Goal: Task Accomplishment & Management: Use online tool/utility

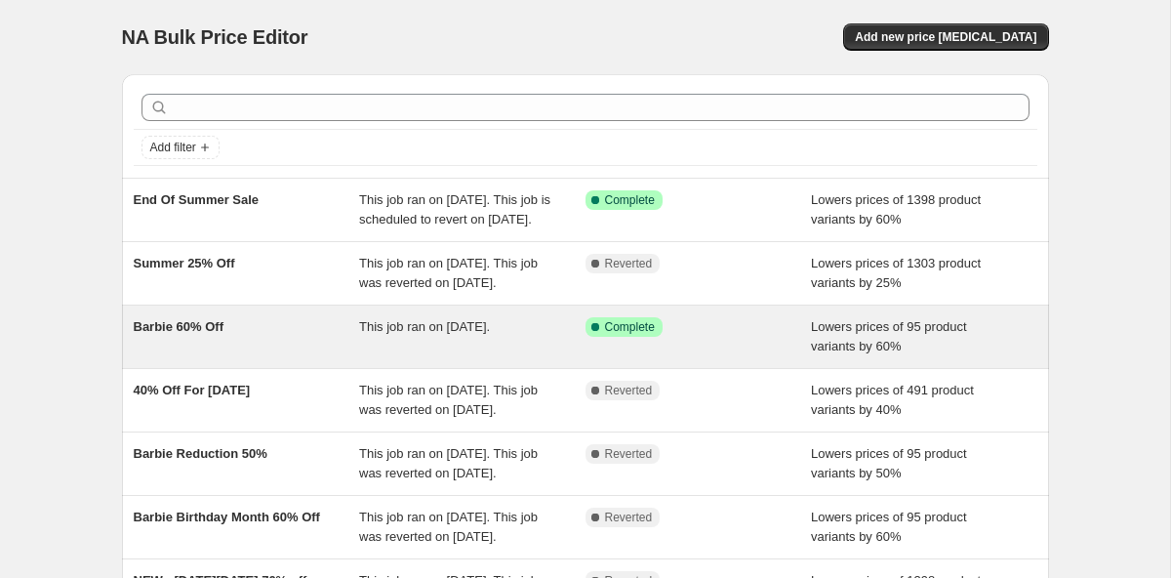
click at [261, 356] on div "Barbie 60% Off" at bounding box center [247, 336] width 226 height 39
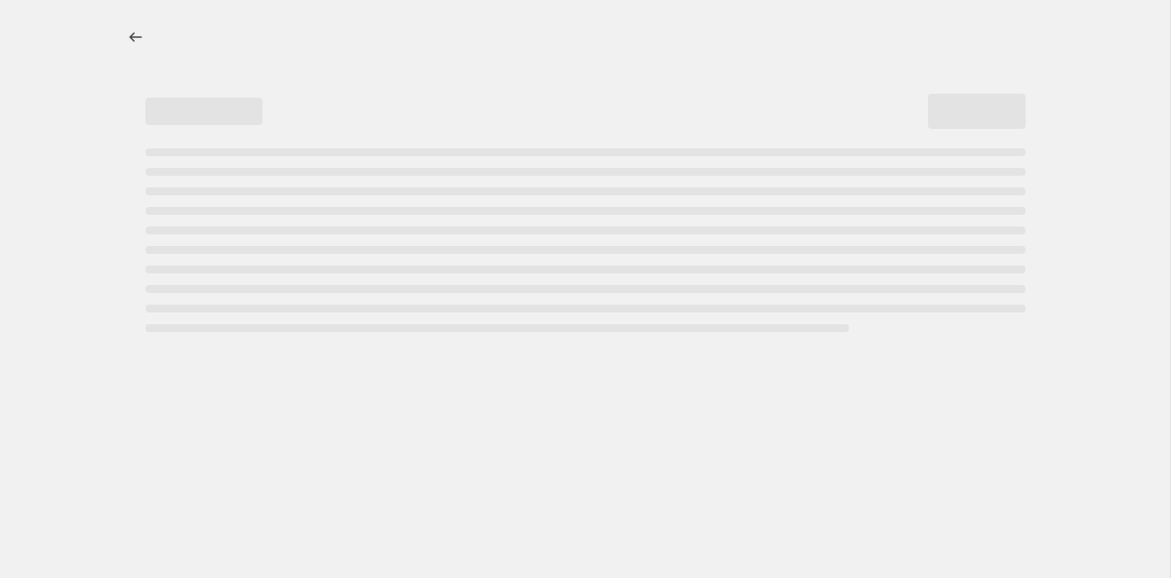
select select "percentage"
select select "collection"
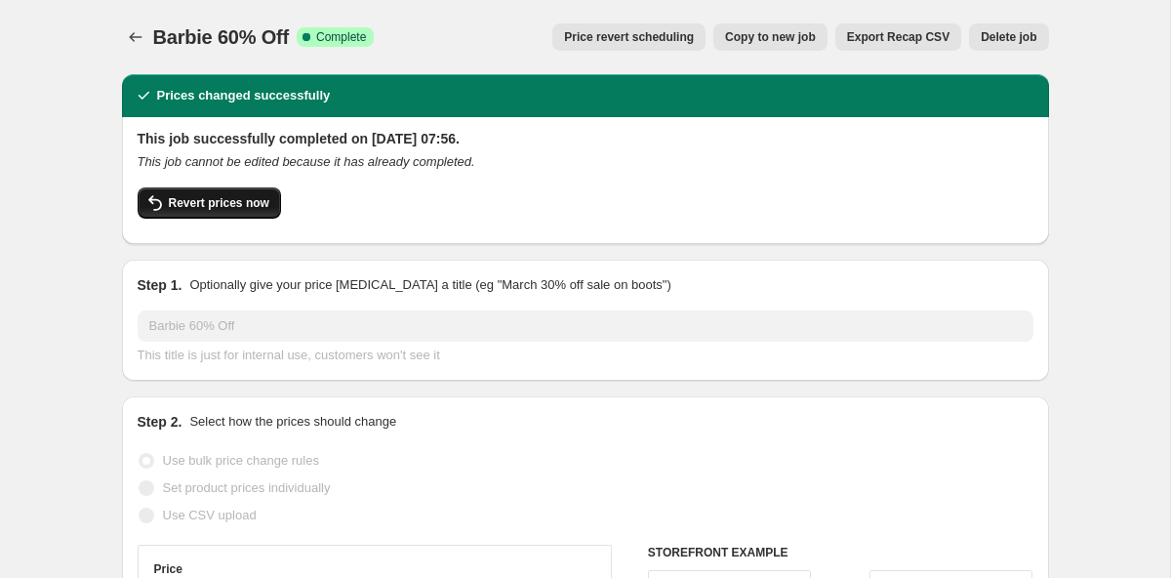
click at [220, 201] on span "Revert prices now" at bounding box center [219, 203] width 101 height 16
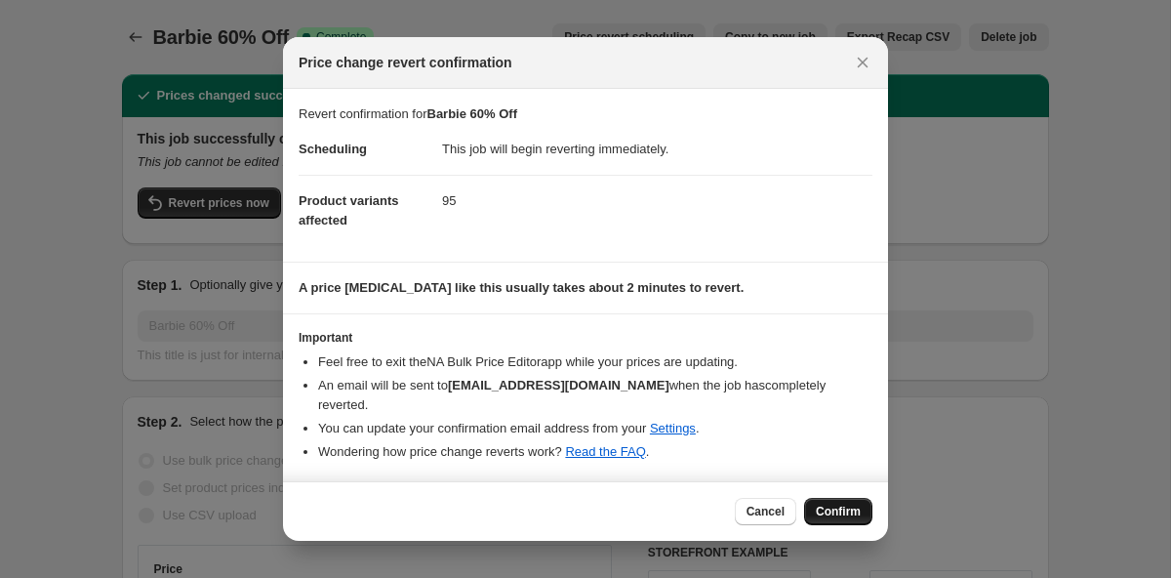
click at [838, 516] on span "Confirm" at bounding box center [838, 512] width 45 height 16
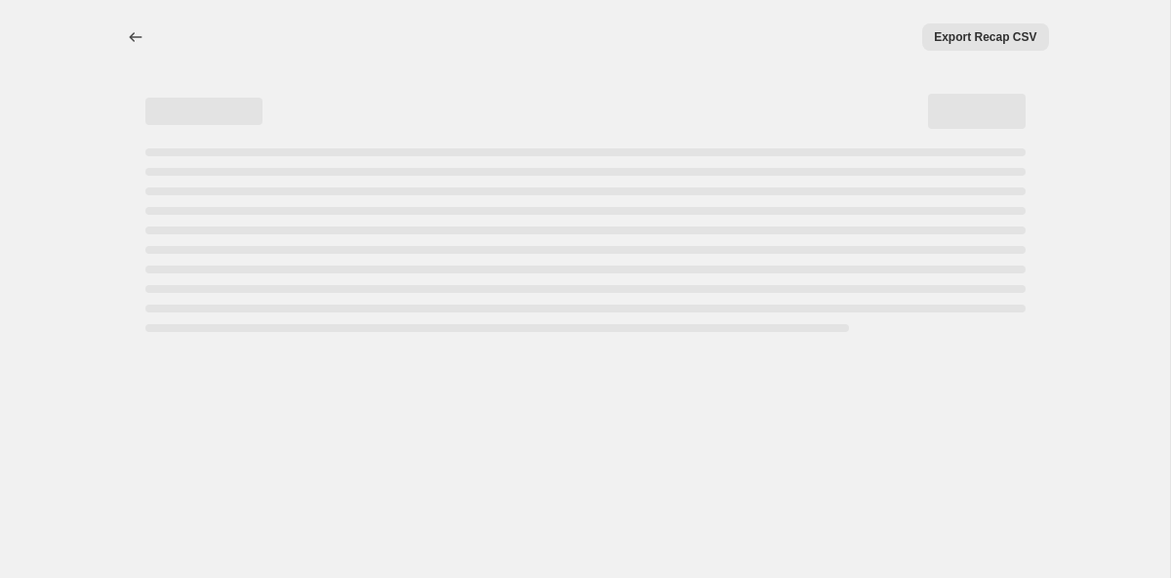
select select "percentage"
select select "collection"
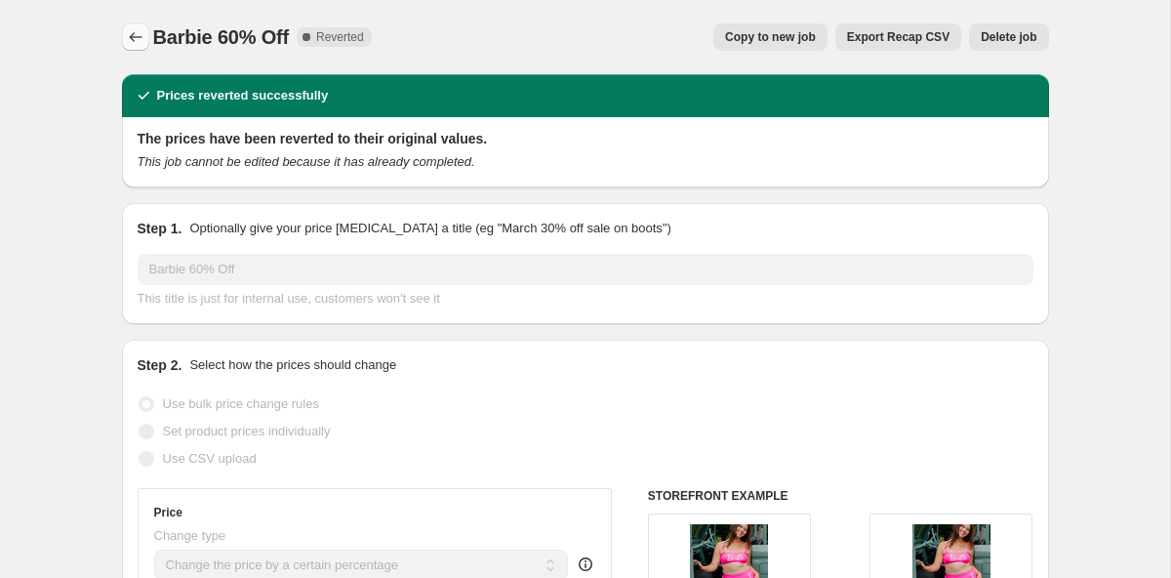
click at [133, 37] on icon "Price change jobs" at bounding box center [136, 37] width 20 height 20
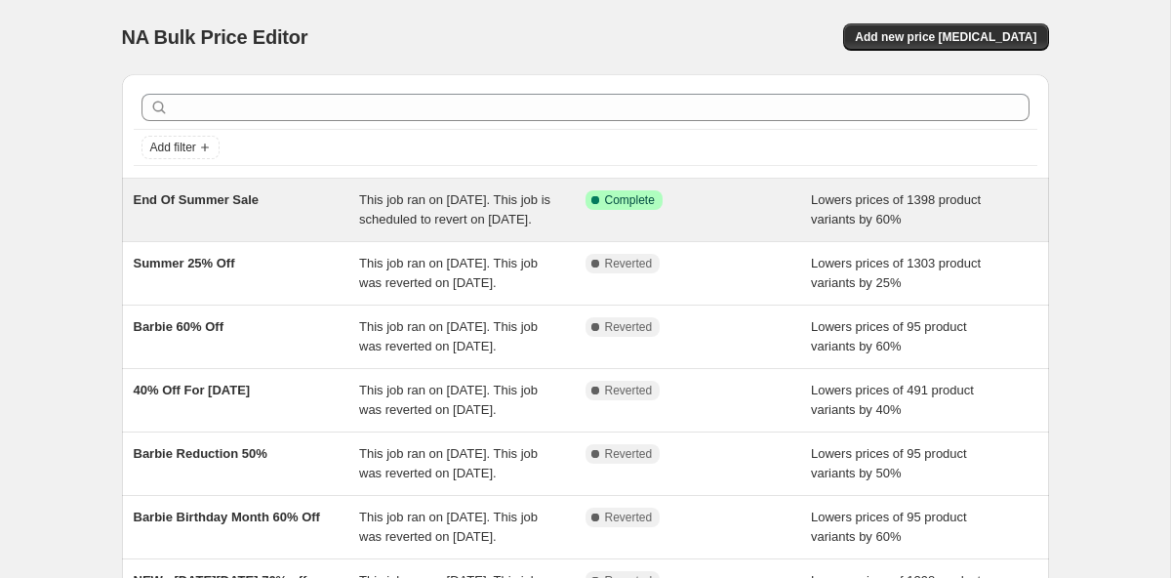
click at [289, 218] on div "End Of Summer Sale" at bounding box center [247, 209] width 226 height 39
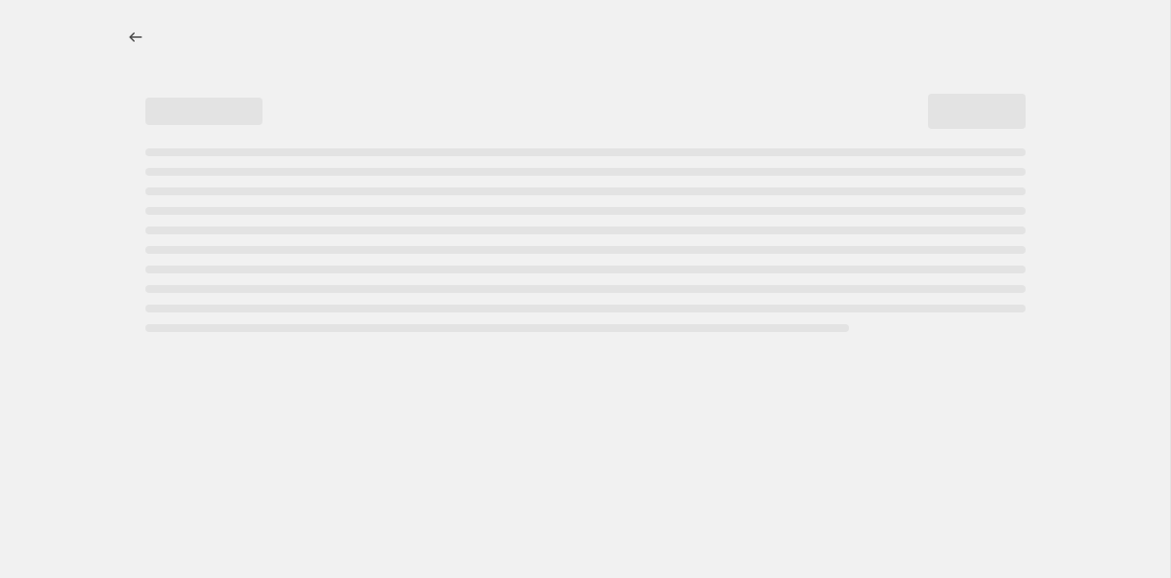
select select "percentage"
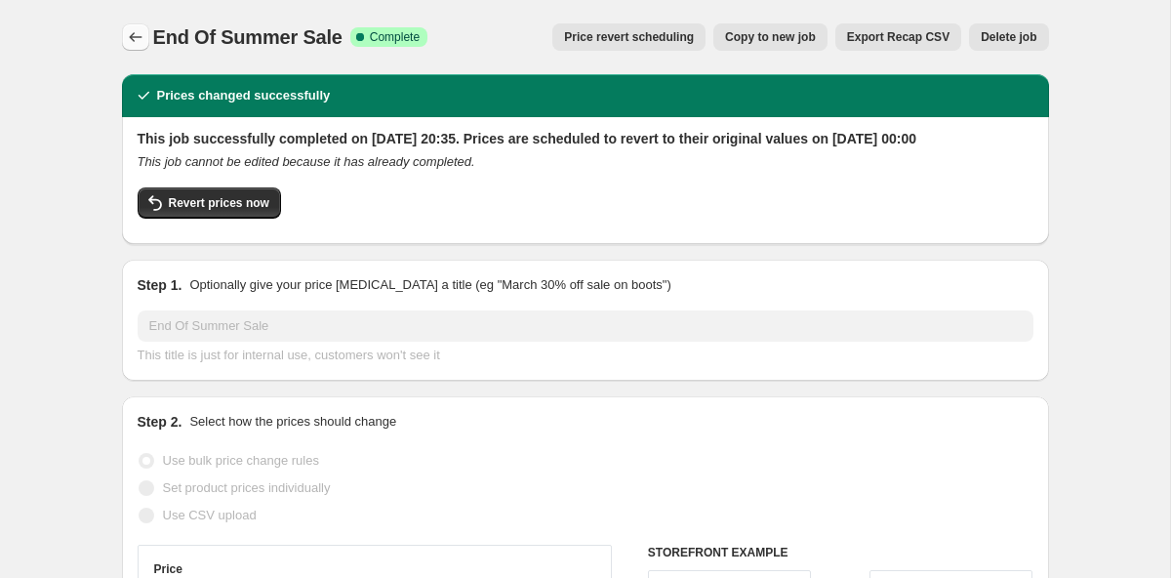
click at [124, 30] on button "Price change jobs" at bounding box center [135, 36] width 27 height 27
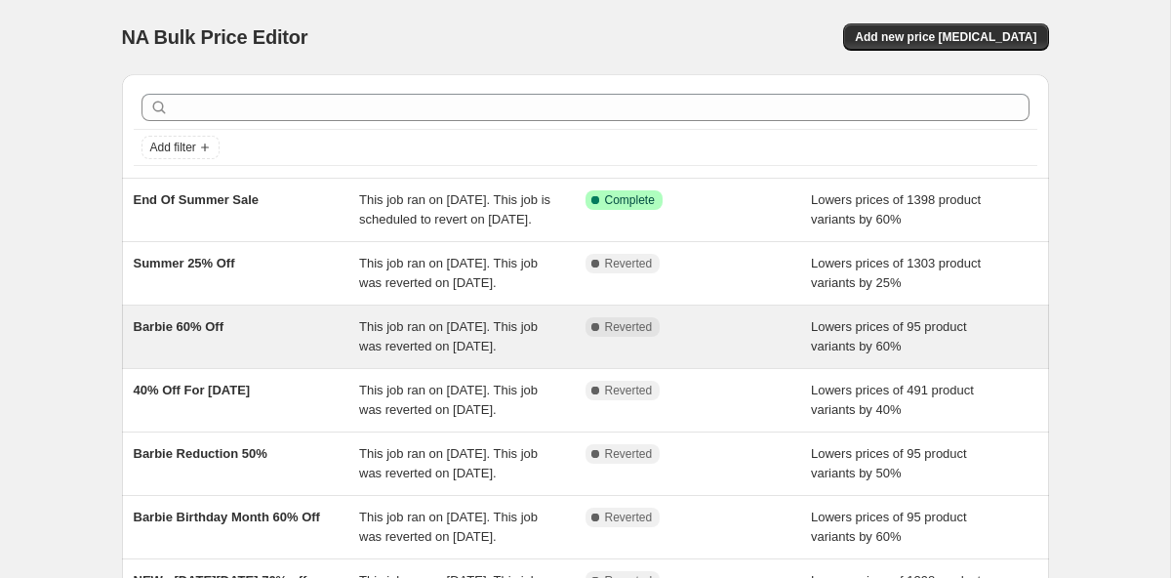
click at [162, 334] on span "Barbie 60% Off" at bounding box center [179, 326] width 90 height 15
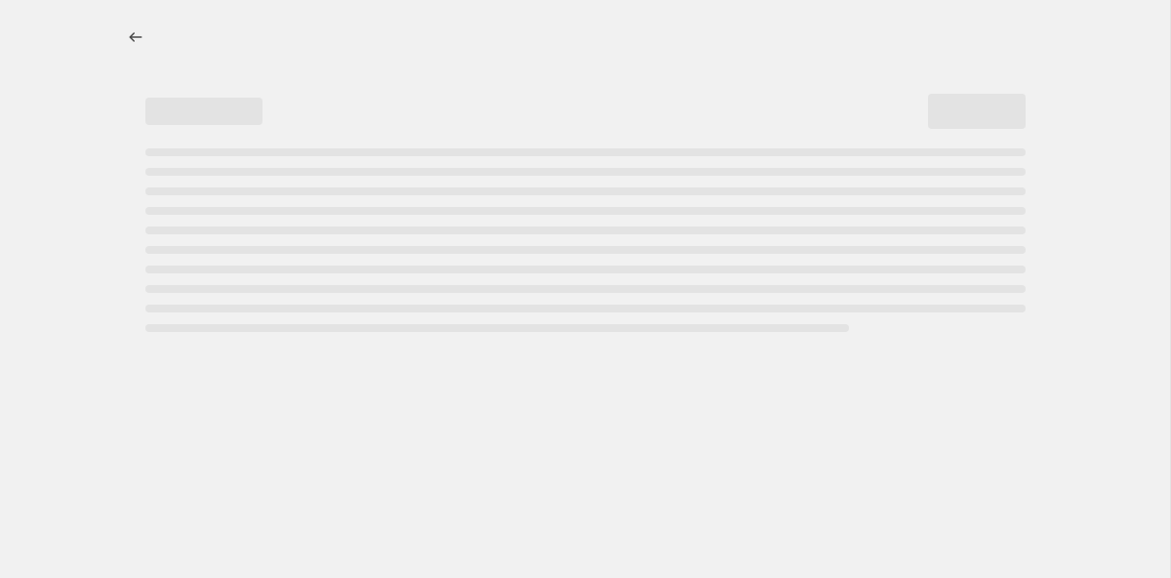
select select "percentage"
select select "collection"
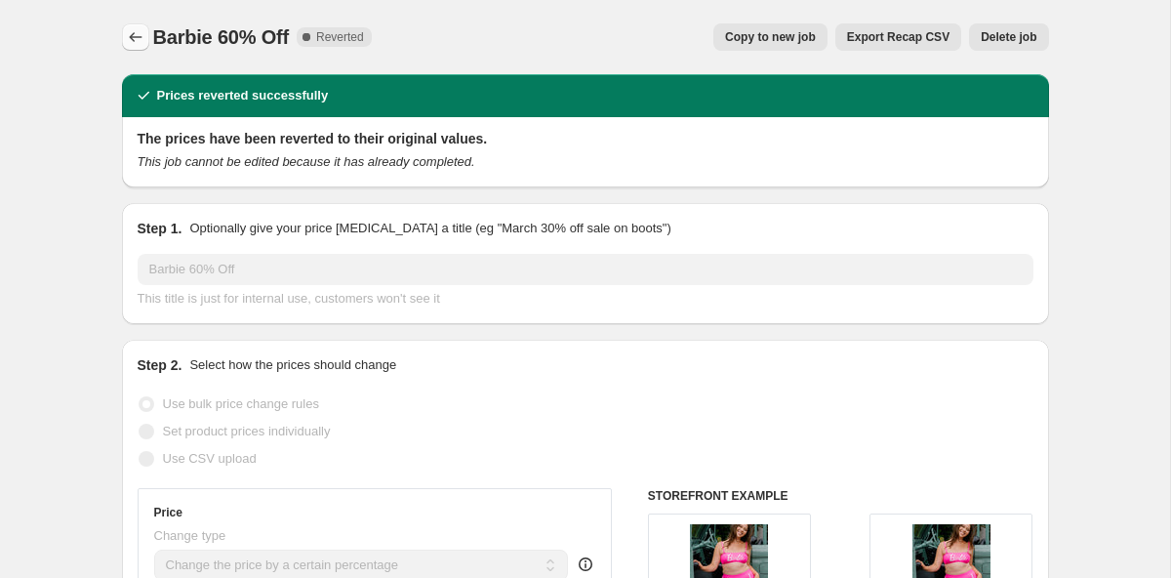
click at [129, 40] on icon "Price change jobs" at bounding box center [136, 37] width 20 height 20
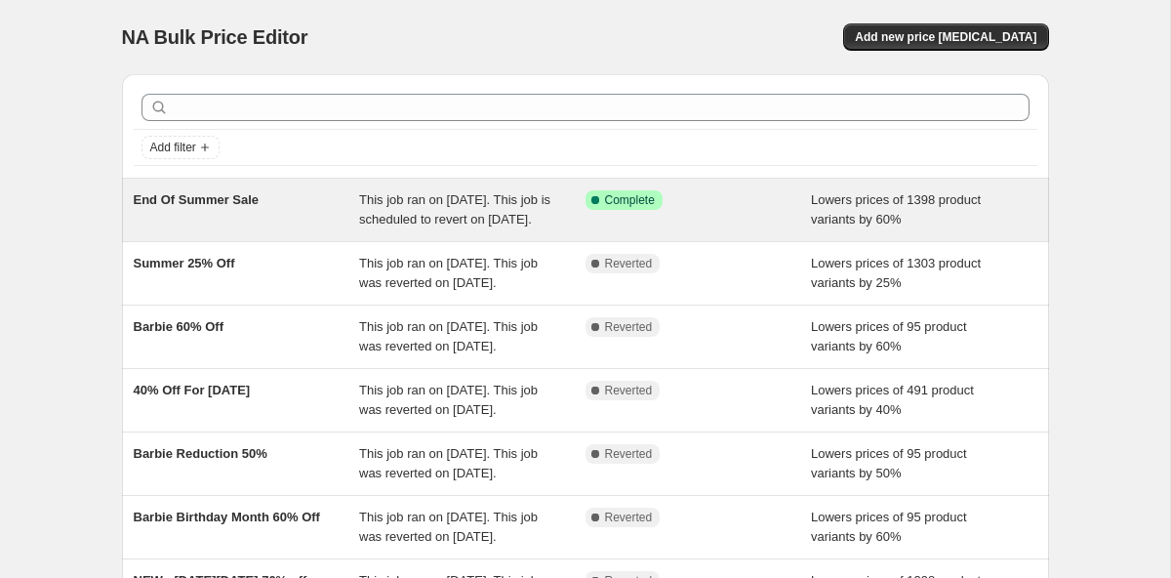
click at [221, 204] on span "End Of Summer Sale" at bounding box center [197, 199] width 126 height 15
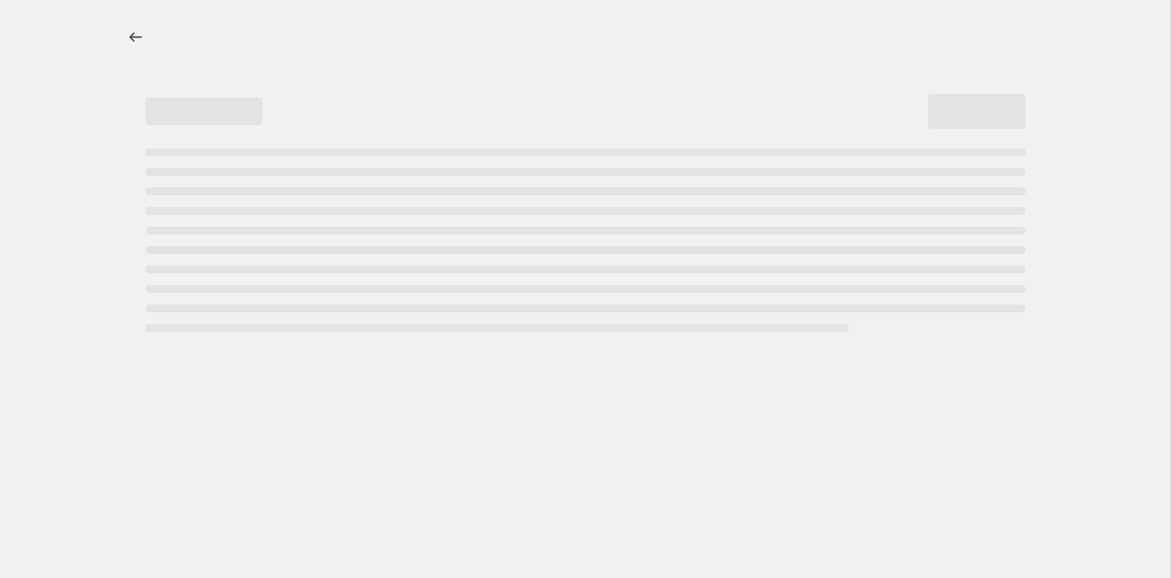
select select "percentage"
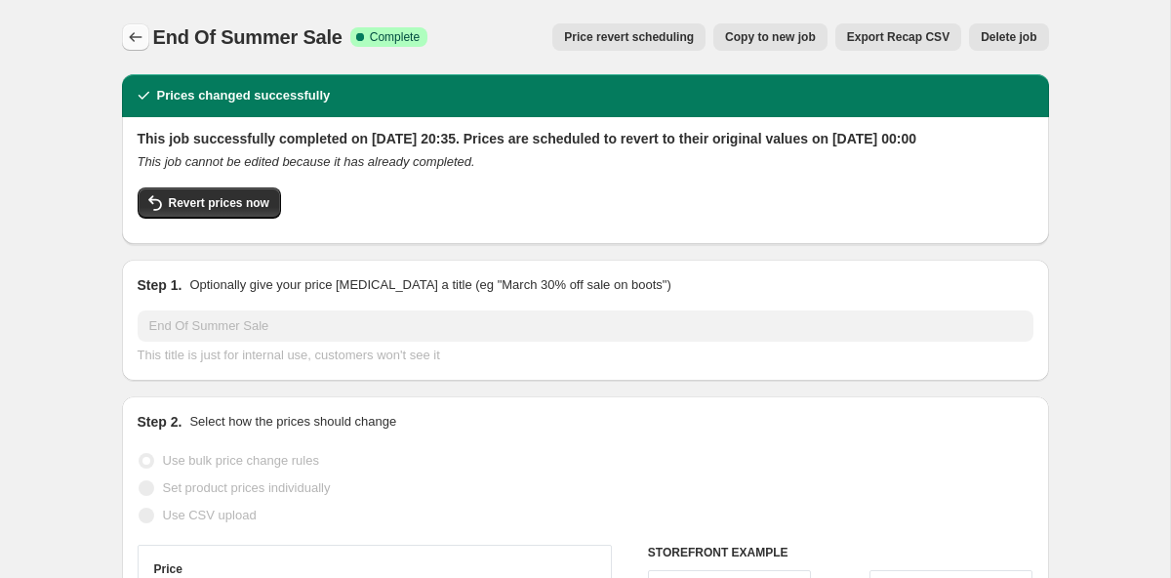
click at [142, 39] on icon "Price change jobs" at bounding box center [136, 37] width 20 height 20
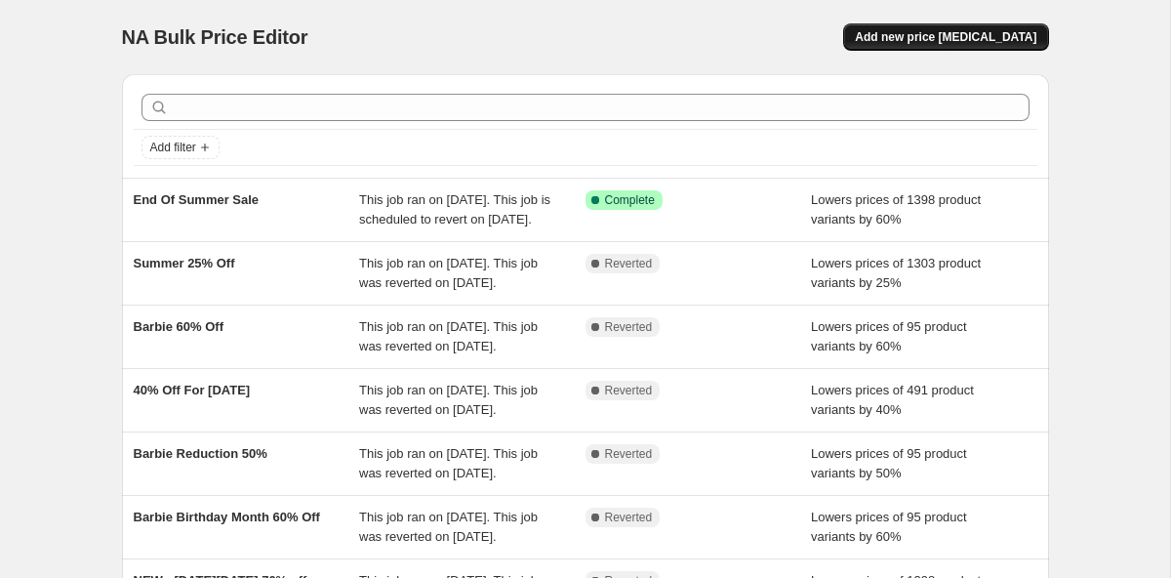
click at [923, 43] on span "Add new price [MEDICAL_DATA]" at bounding box center [945, 37] width 181 height 16
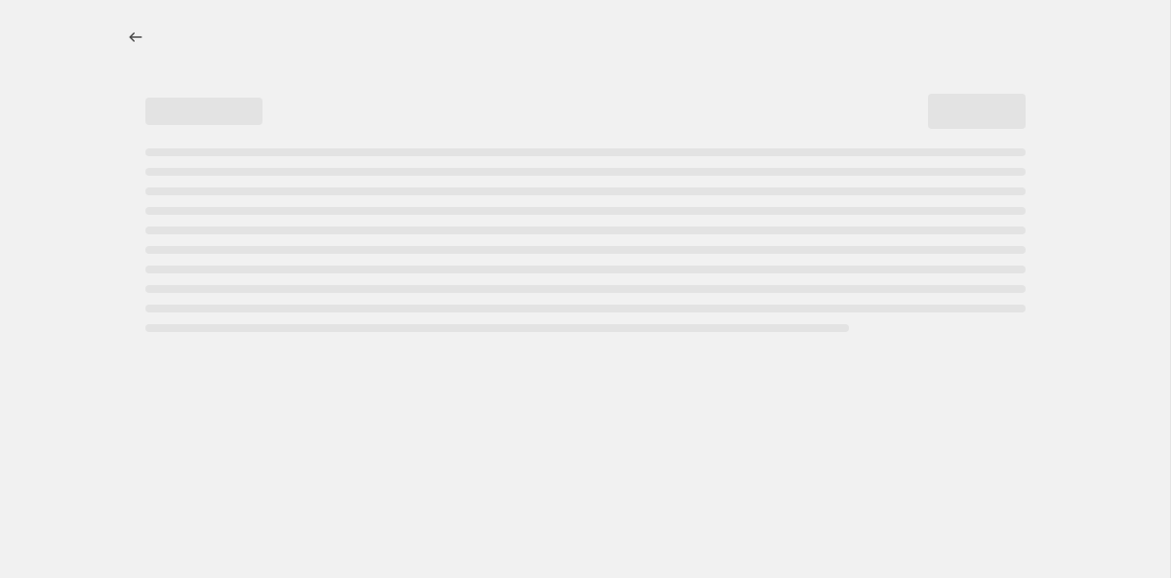
select select "percentage"
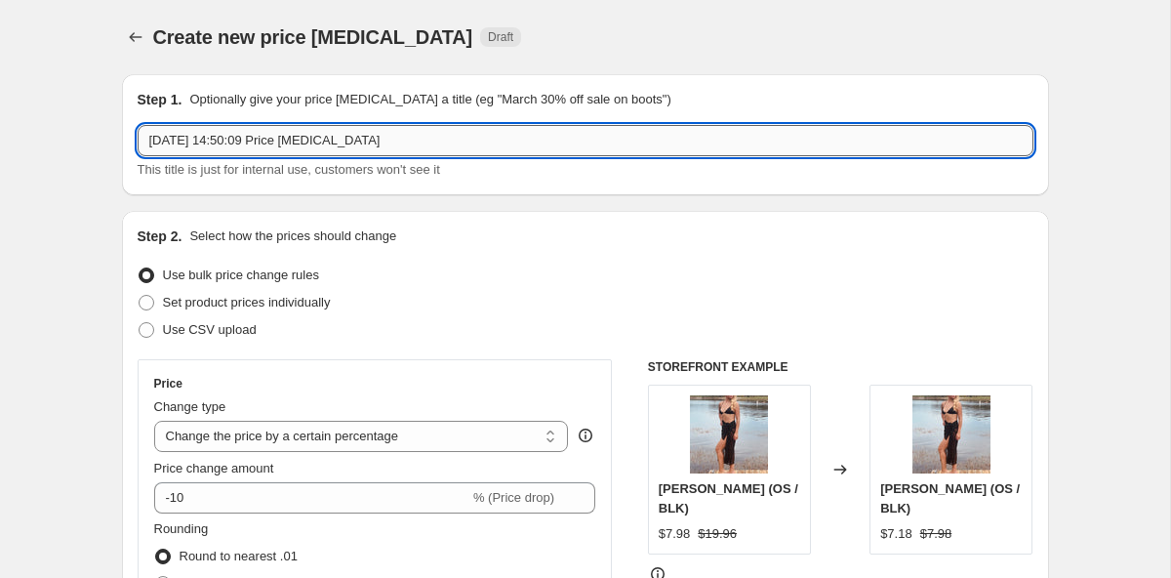
click at [257, 141] on input "[DATE] 14:50:09 Price [MEDICAL_DATA]" at bounding box center [586, 140] width 896 height 31
type input "60% Off Barbie 1 Week Only"
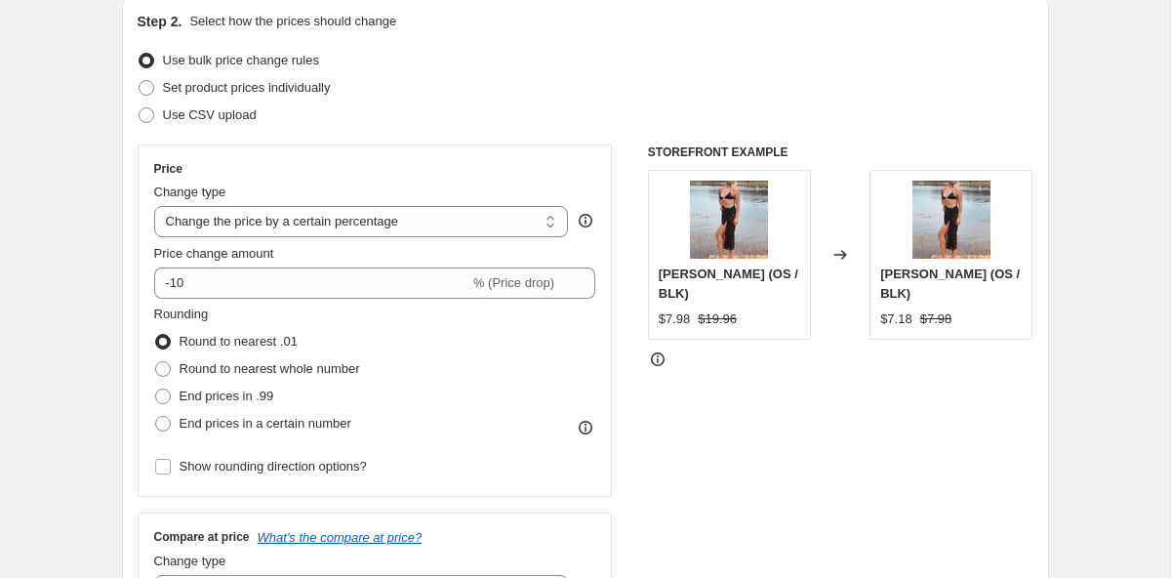
scroll to position [220, 0]
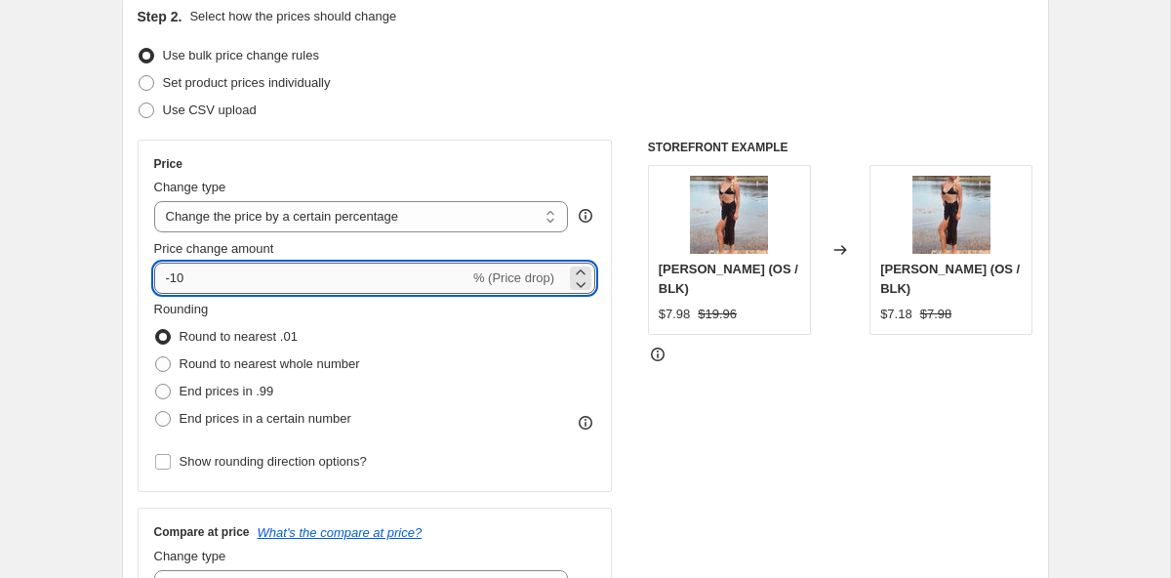
drag, startPoint x: 189, startPoint y: 280, endPoint x: 172, endPoint y: 282, distance: 17.7
click at [172, 282] on input "-10" at bounding box center [311, 277] width 315 height 31
type input "-60"
click at [298, 216] on select "Change the price to a certain amount Change the price by a certain amount Chang…" at bounding box center [361, 216] width 415 height 31
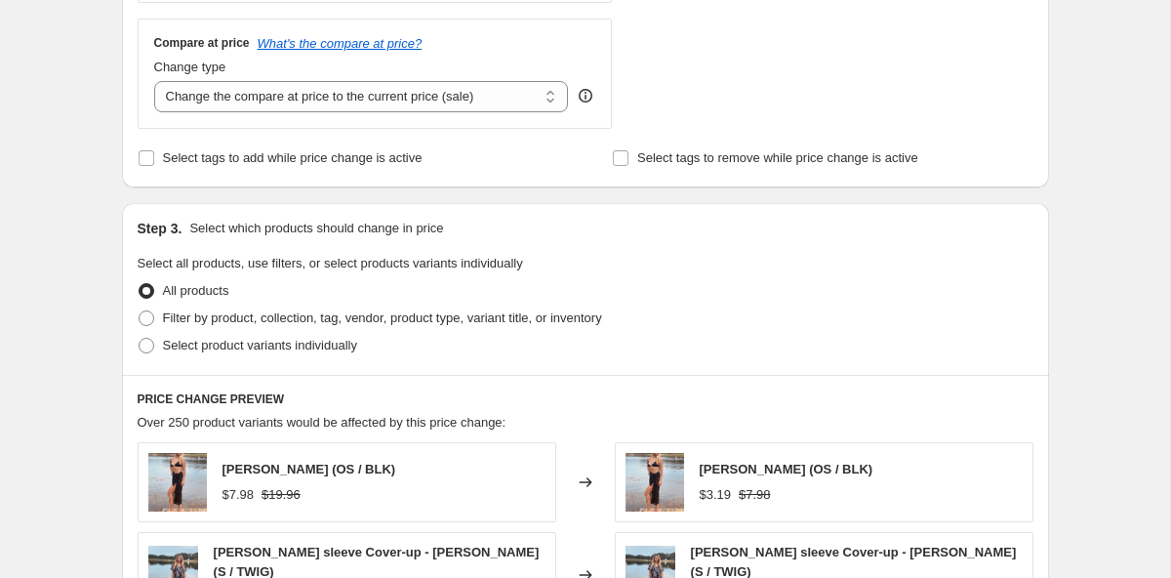
scroll to position [714, 0]
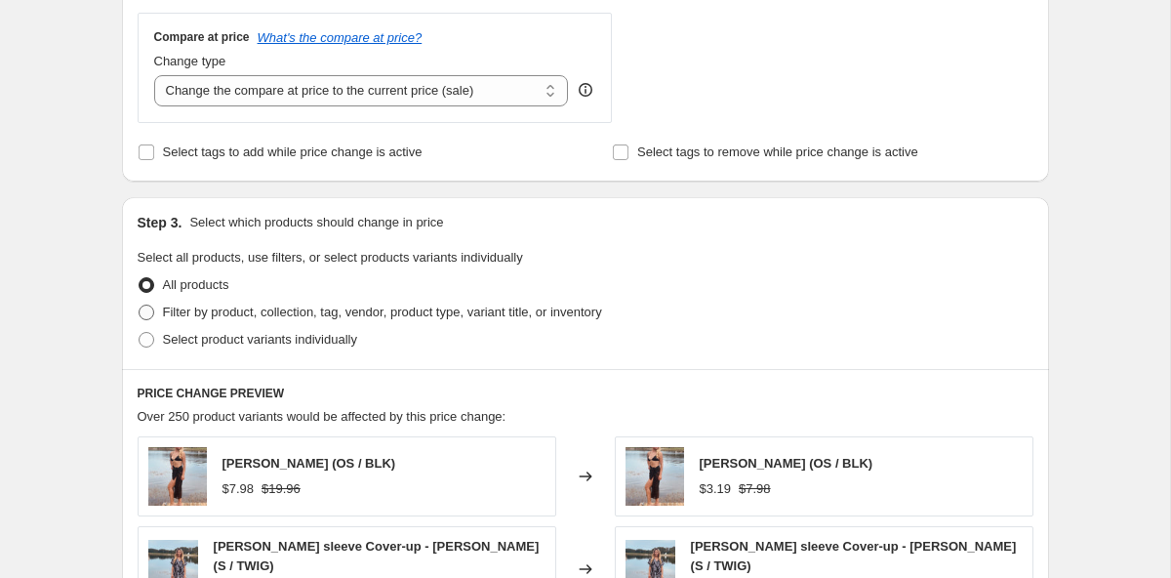
click at [145, 314] on span at bounding box center [147, 312] width 16 height 16
click at [140, 305] on input "Filter by product, collection, tag, vendor, product type, variant title, or inv…" at bounding box center [139, 304] width 1 height 1
radio input "true"
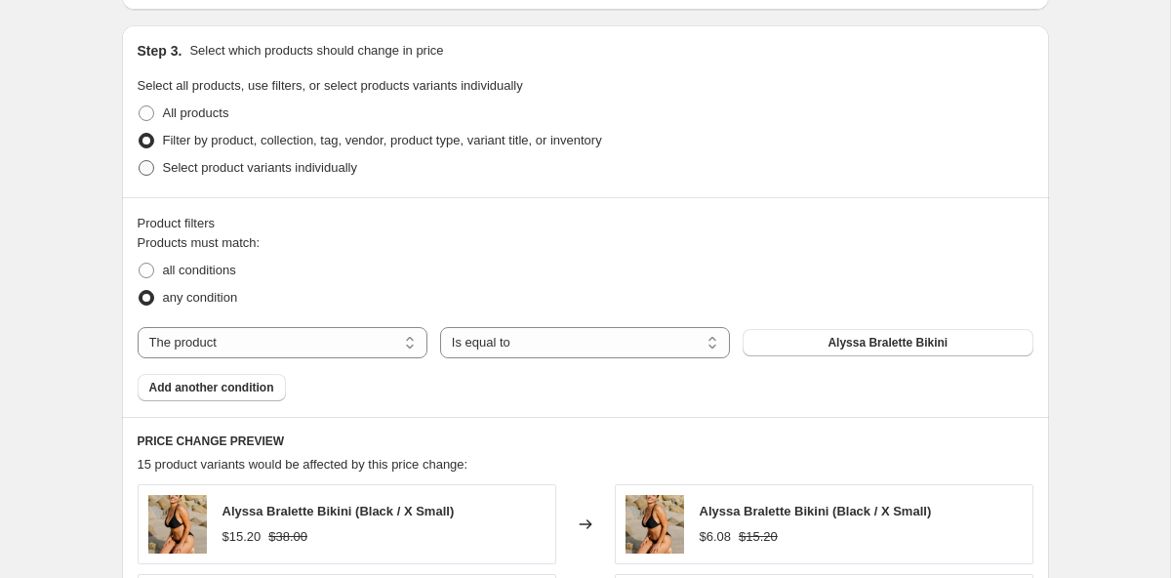
scroll to position [888, 0]
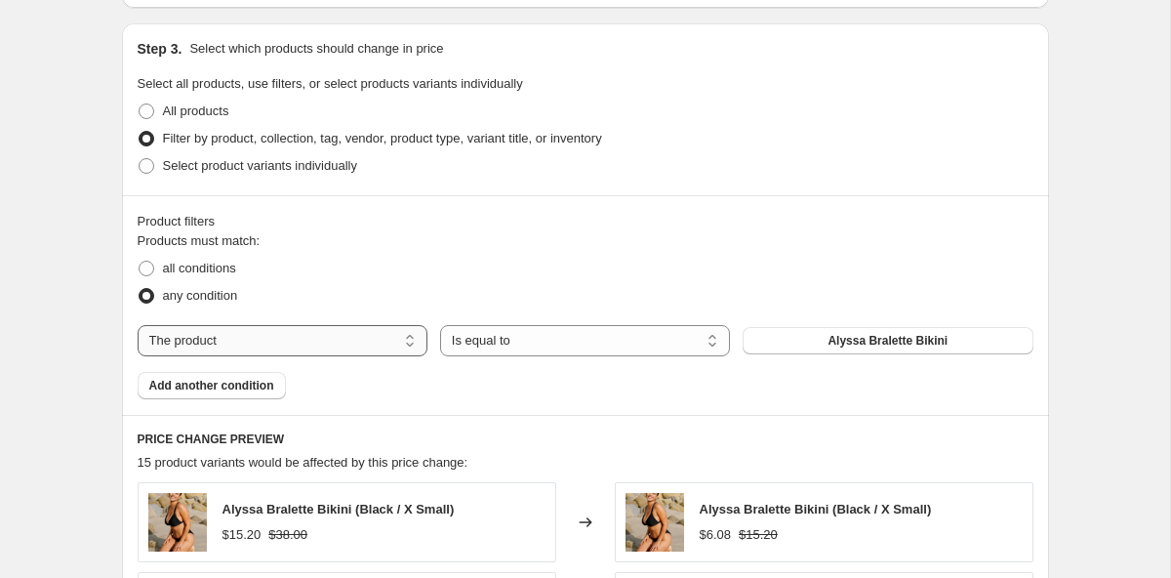
click at [343, 347] on select "The product The product's collection The product's tag The product's vendor The…" at bounding box center [283, 340] width 290 height 31
select select "collection"
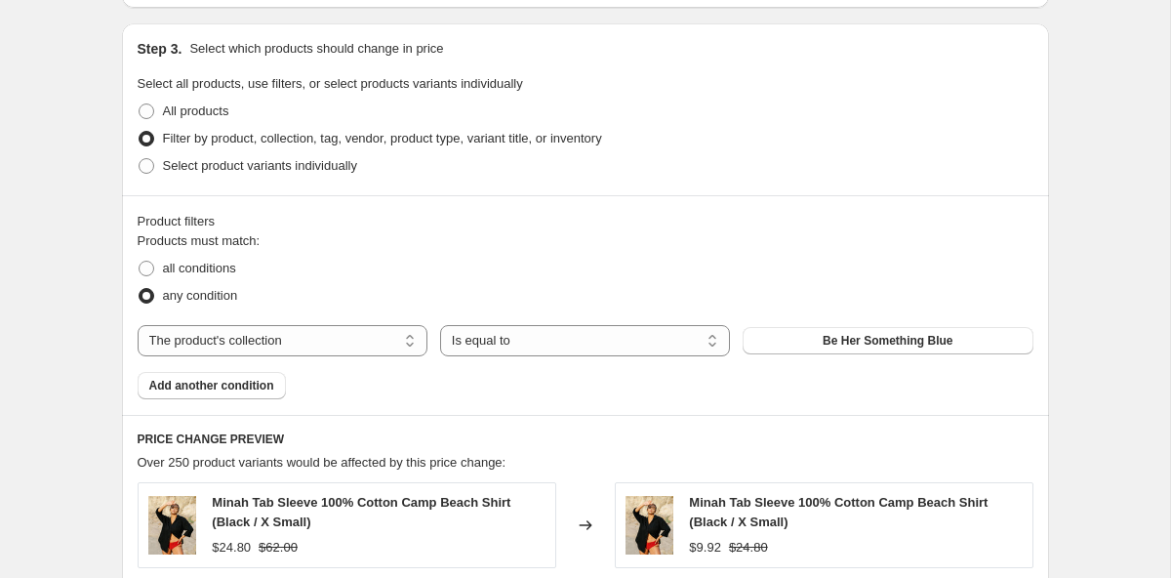
click at [843, 333] on span "Be Her Something Blue" at bounding box center [888, 341] width 130 height 16
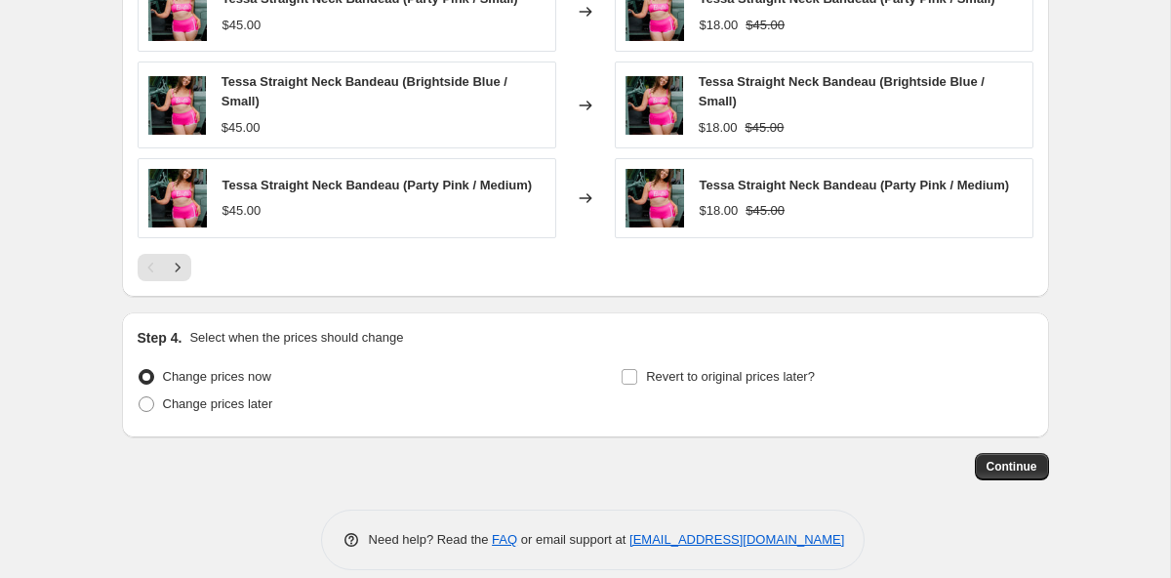
scroll to position [1605, 0]
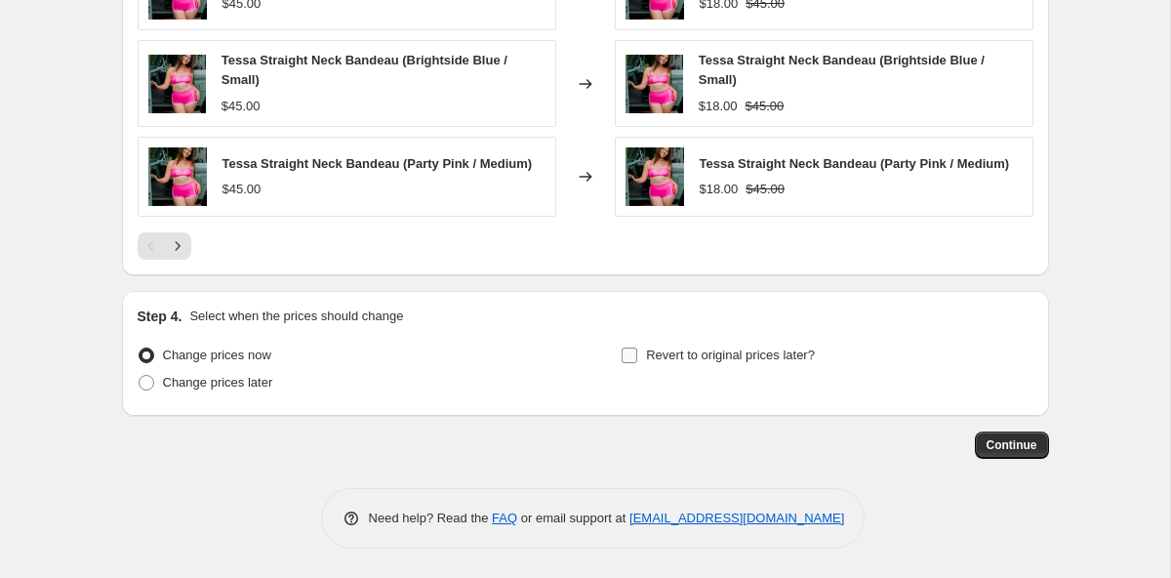
click at [625, 356] on input "Revert to original prices later?" at bounding box center [630, 355] width 16 height 16
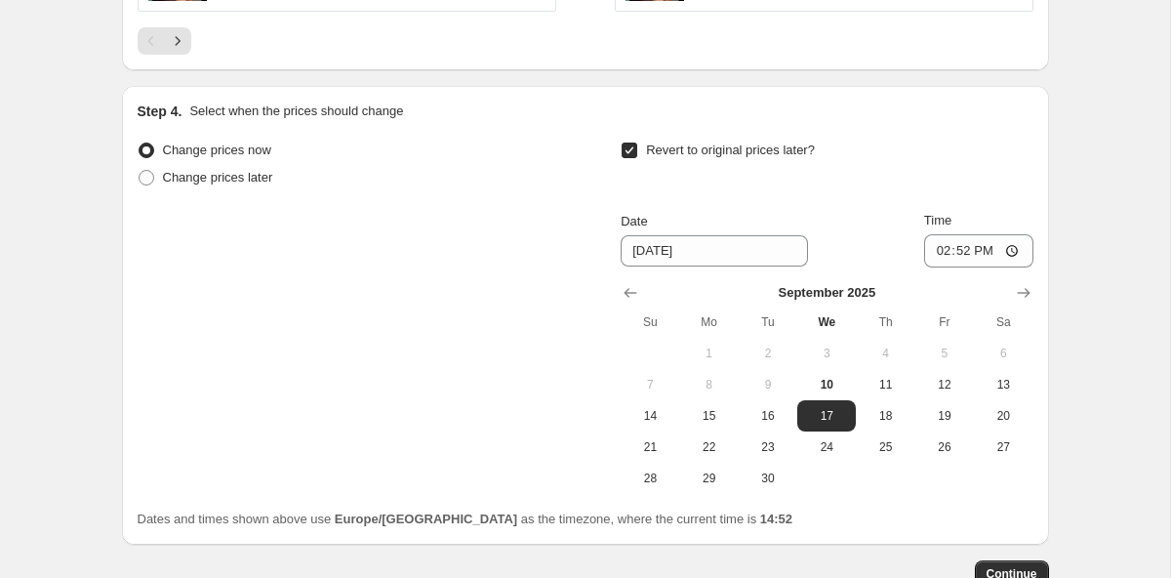
click at [633, 140] on label "Revert to original prices later?" at bounding box center [718, 150] width 194 height 27
click at [633, 142] on input "Revert to original prices later?" at bounding box center [630, 150] width 16 height 16
checkbox input "false"
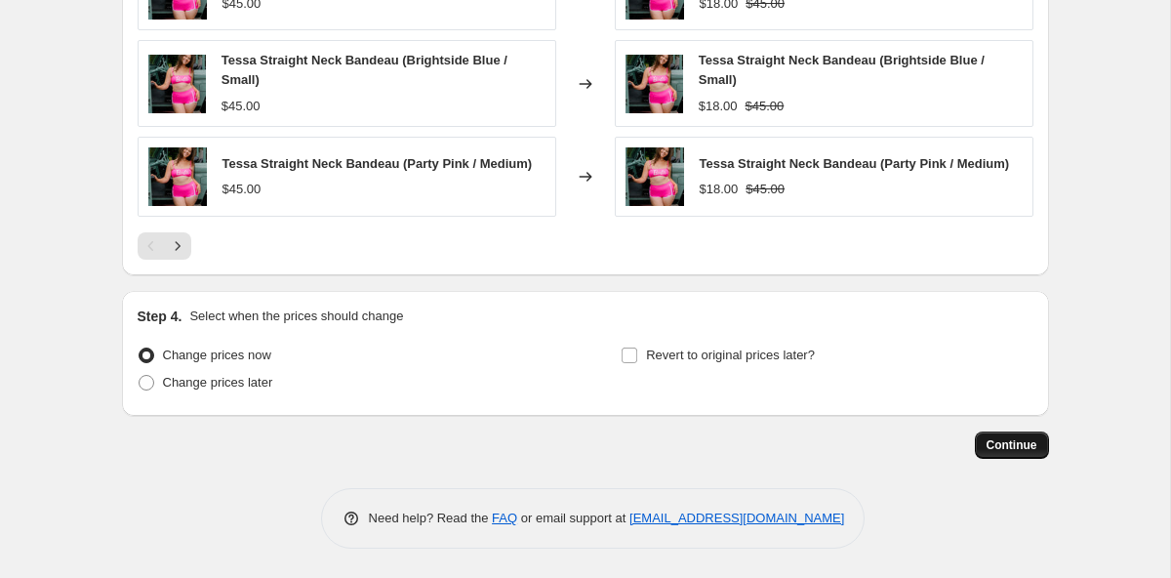
click at [1014, 453] on button "Continue" at bounding box center [1012, 444] width 74 height 27
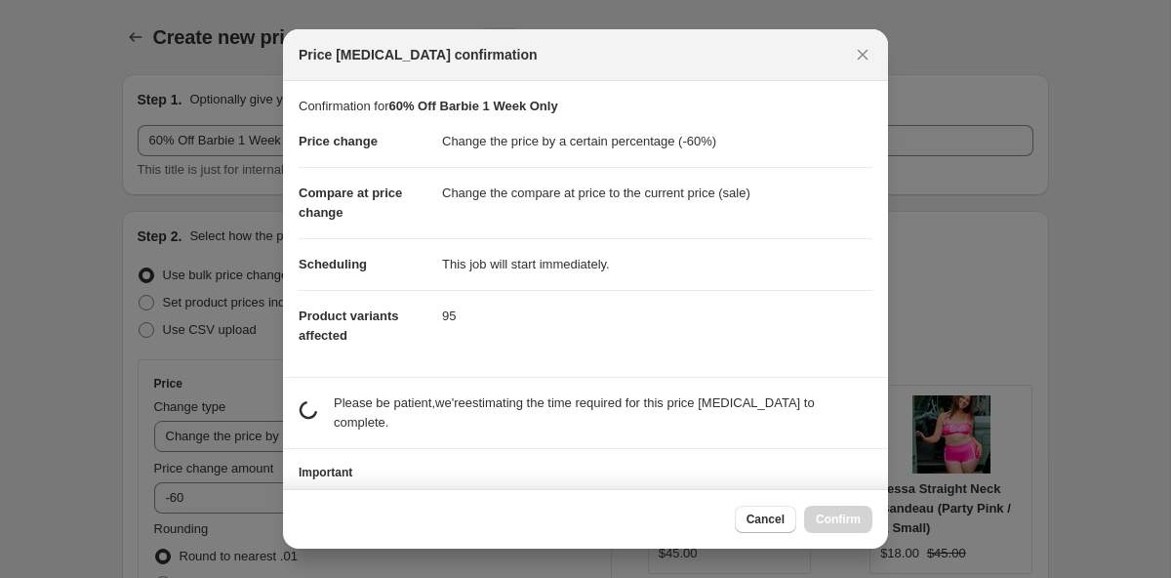
scroll to position [0, 0]
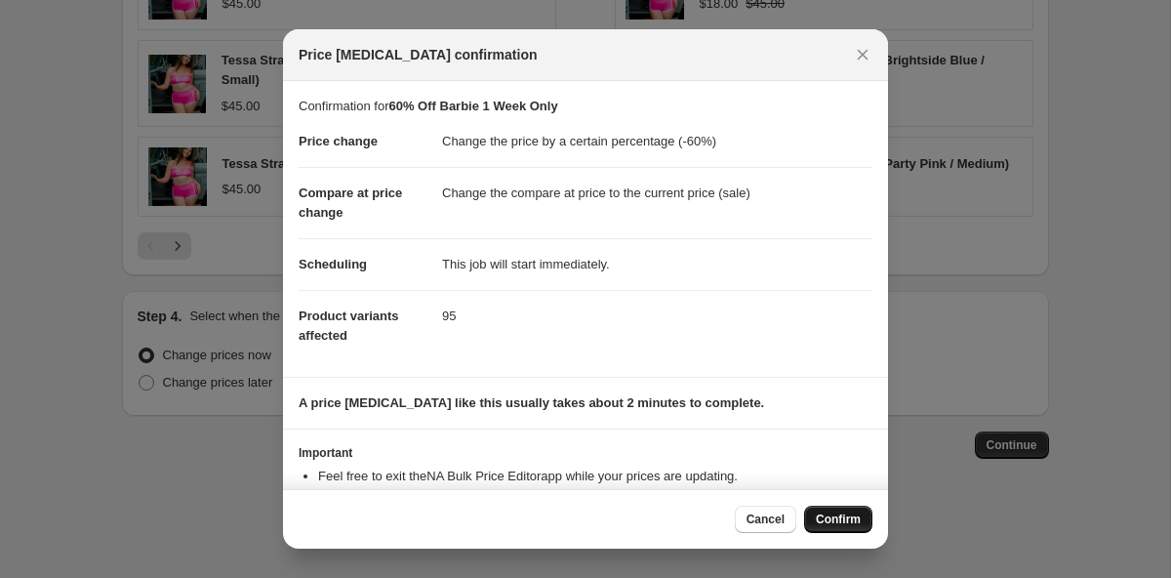
click at [843, 510] on button "Confirm" at bounding box center [838, 518] width 68 height 27
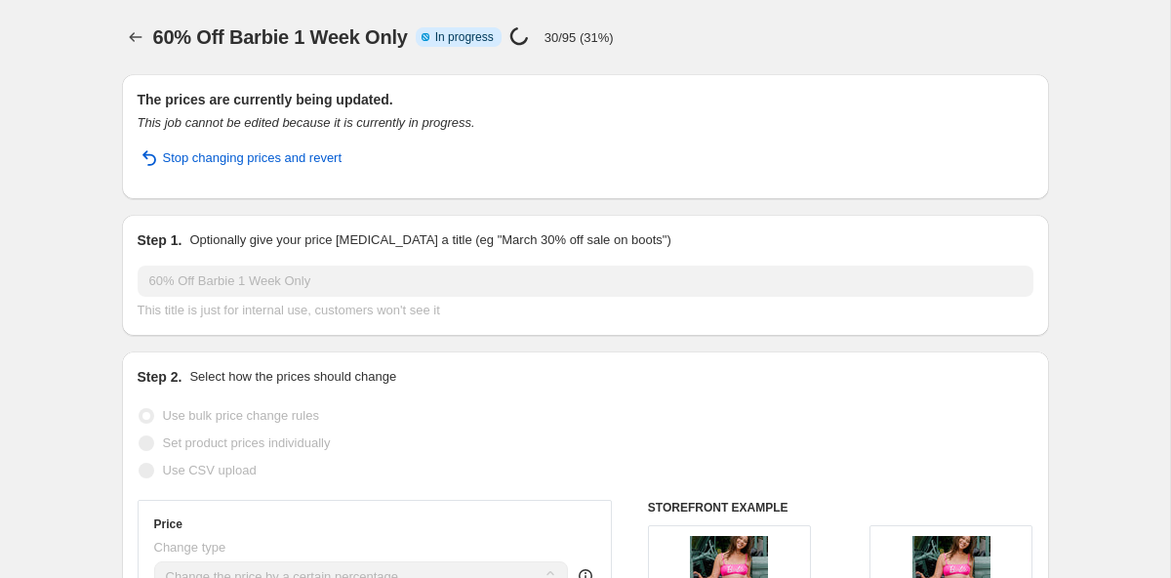
select select "percentage"
select select "collection"
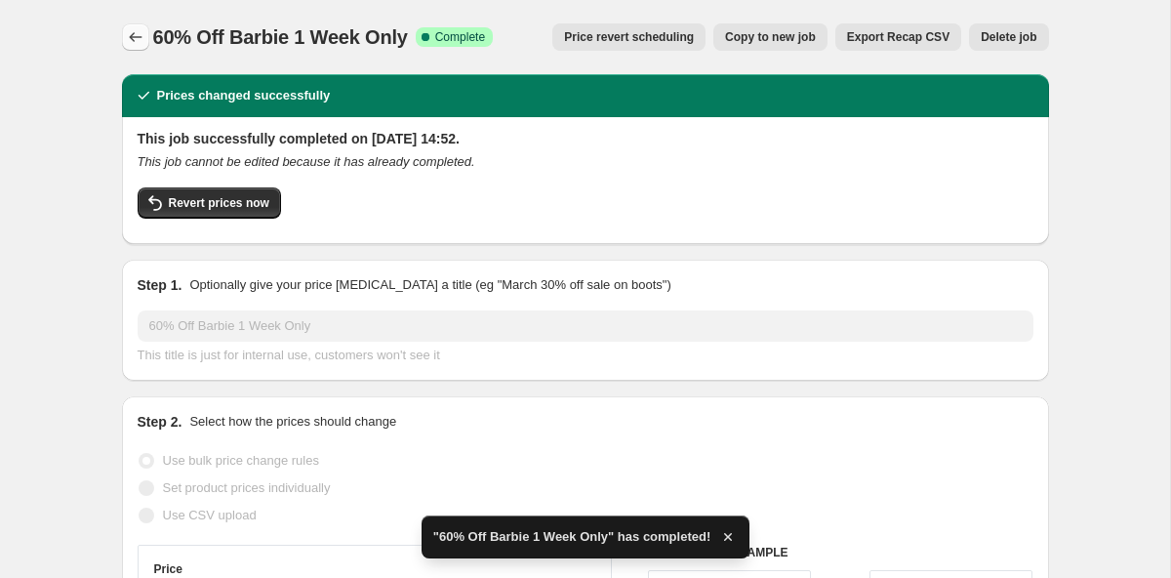
click at [132, 32] on icon "Price change jobs" at bounding box center [136, 37] width 20 height 20
